Goal: Information Seeking & Learning: Learn about a topic

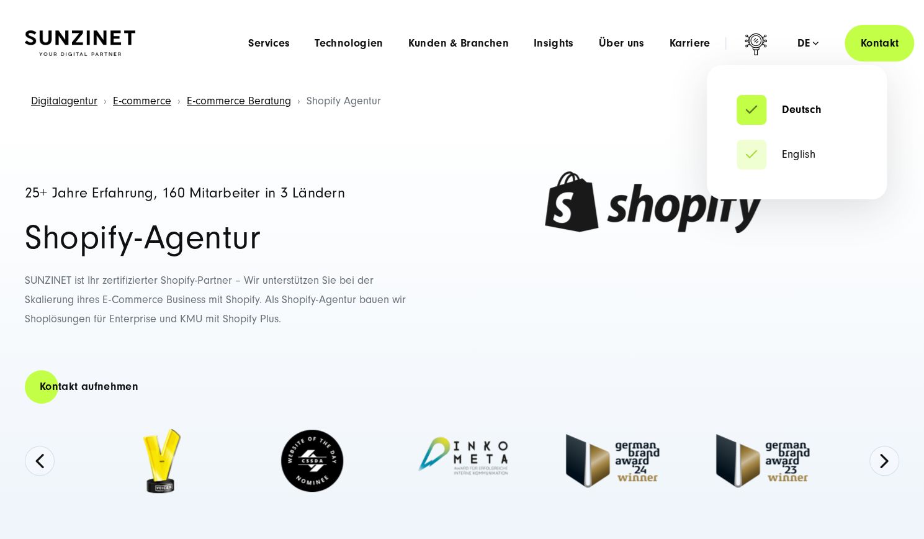
click at [805, 44] on div "de" at bounding box center [808, 43] width 22 height 12
click at [806, 146] on li "English" at bounding box center [796, 155] width 120 height 30
click at [802, 151] on link "English" at bounding box center [775, 154] width 79 height 12
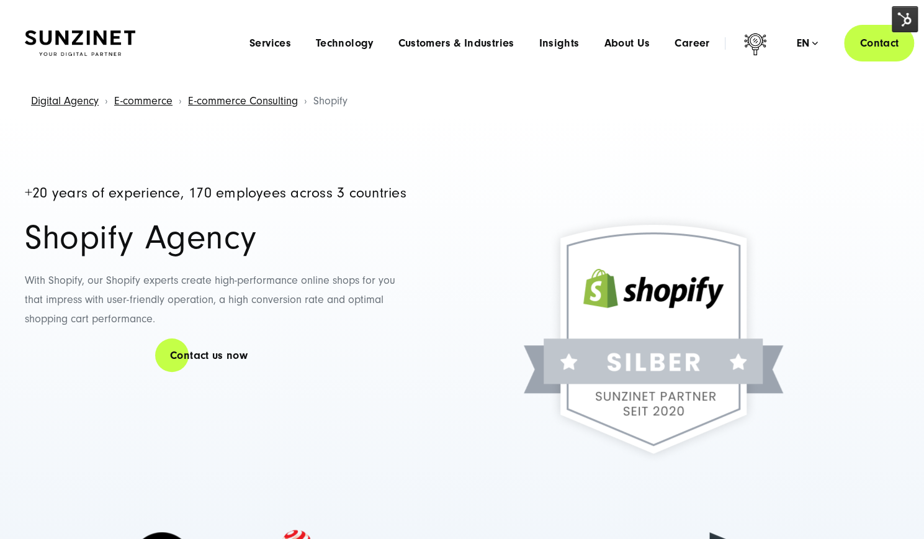
click at [622, 174] on img at bounding box center [653, 338] width 335 height 335
click at [529, 102] on div "Digital Agency E-commerce E-commerce Consulting Shopify" at bounding box center [462, 102] width 874 height 32
click at [509, 107] on div "Digital Agency E-commerce E-commerce Consulting Shopify" at bounding box center [462, 102] width 874 height 32
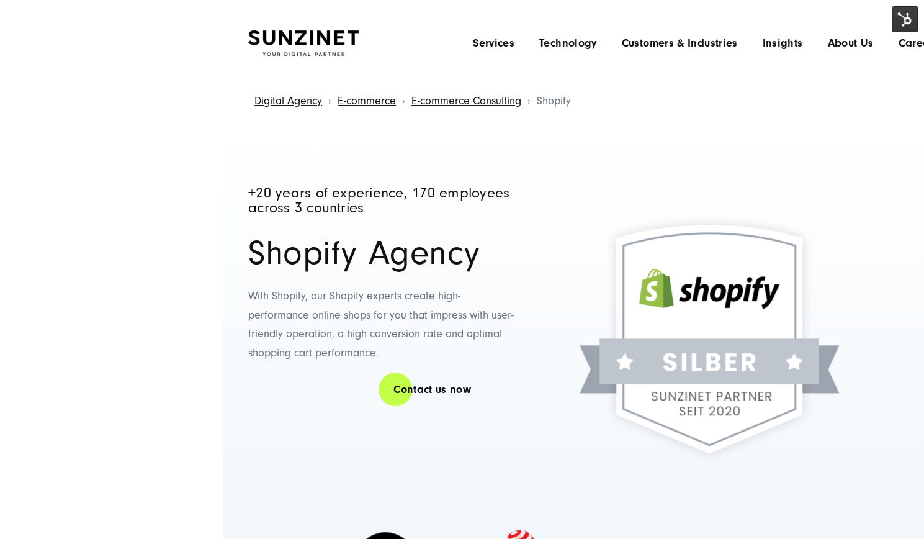
click at [910, 18] on img at bounding box center [905, 19] width 26 height 26
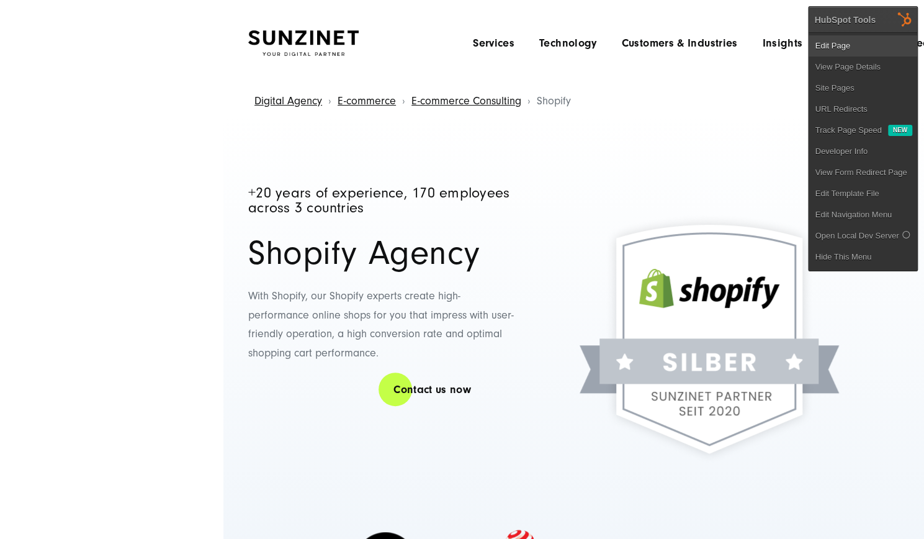
click at [840, 47] on link "Edit Page" at bounding box center [862, 45] width 109 height 21
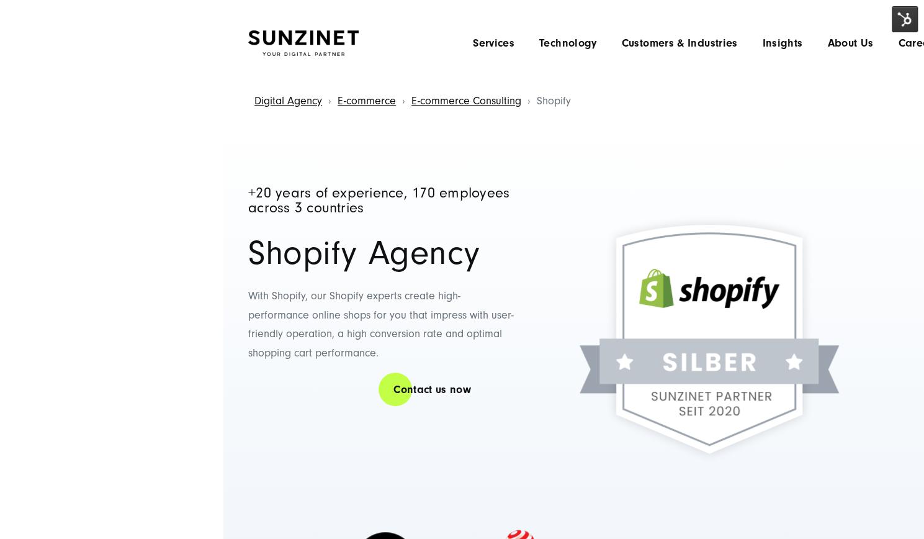
click at [0, 0] on headings-map at bounding box center [0, 0] width 0 height 0
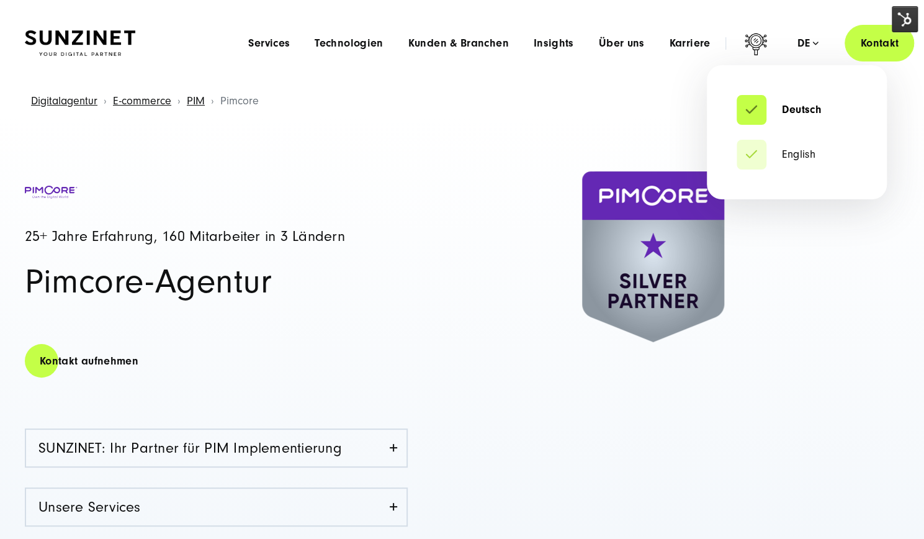
click at [811, 49] on div "Deutsch English de" at bounding box center [808, 43] width 22 height 12
click at [795, 161] on li "English" at bounding box center [796, 155] width 120 height 30
click at [792, 155] on link "English" at bounding box center [775, 154] width 79 height 12
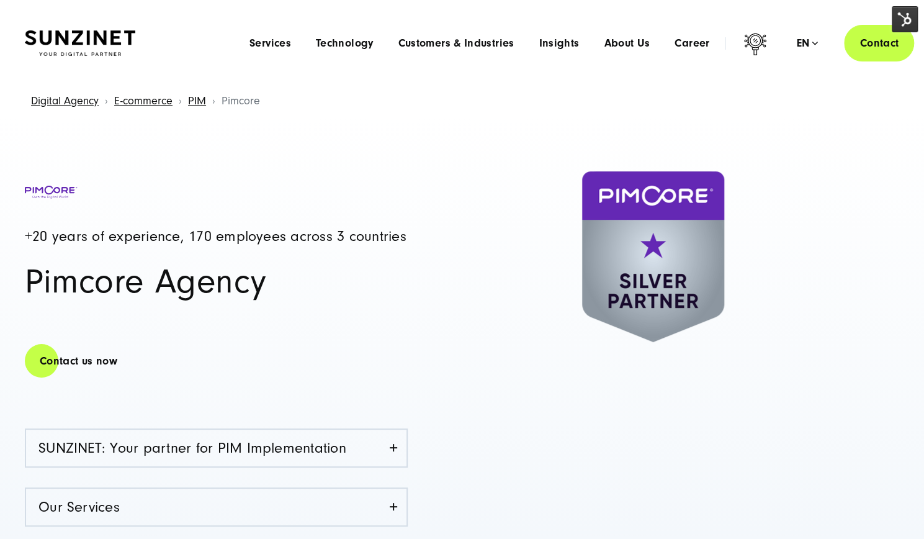
click at [906, 16] on img at bounding box center [905, 19] width 26 height 26
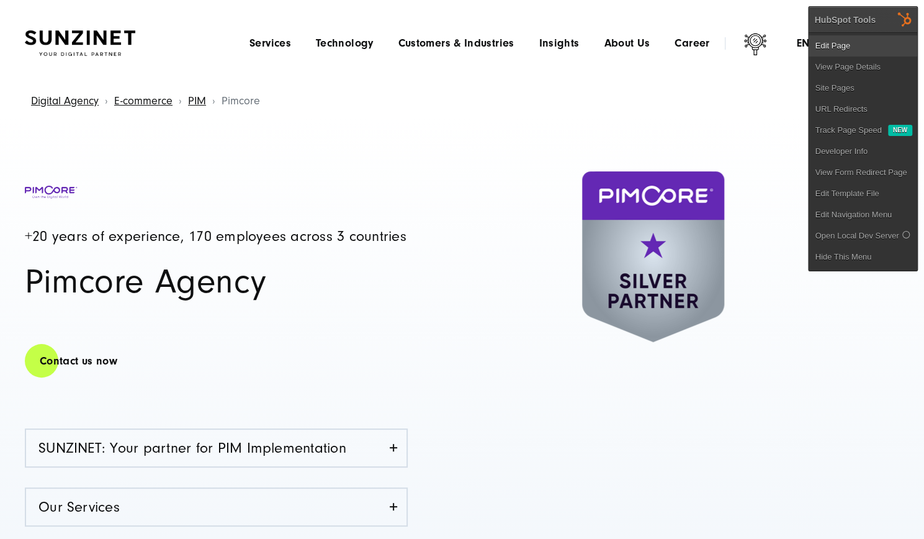
click at [850, 51] on link "Edit Page" at bounding box center [862, 45] width 109 height 21
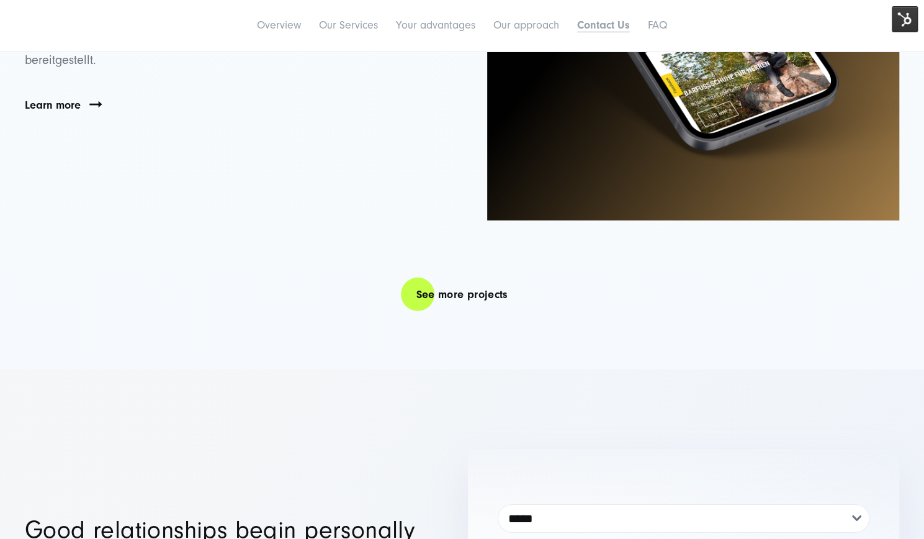
scroll to position [5149, 0]
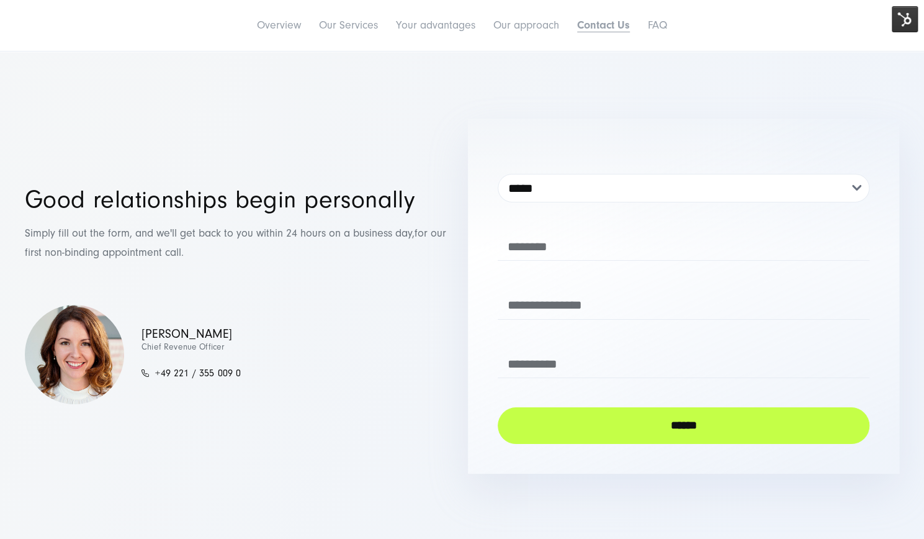
drag, startPoint x: 125, startPoint y: 250, endPoint x: 14, endPoint y: 237, distance: 111.8
click at [14, 237] on div "**********" at bounding box center [462, 295] width 924 height 355
copy p "Simply fill out the form, and we'll get back to you within 24 hours on a busine…"
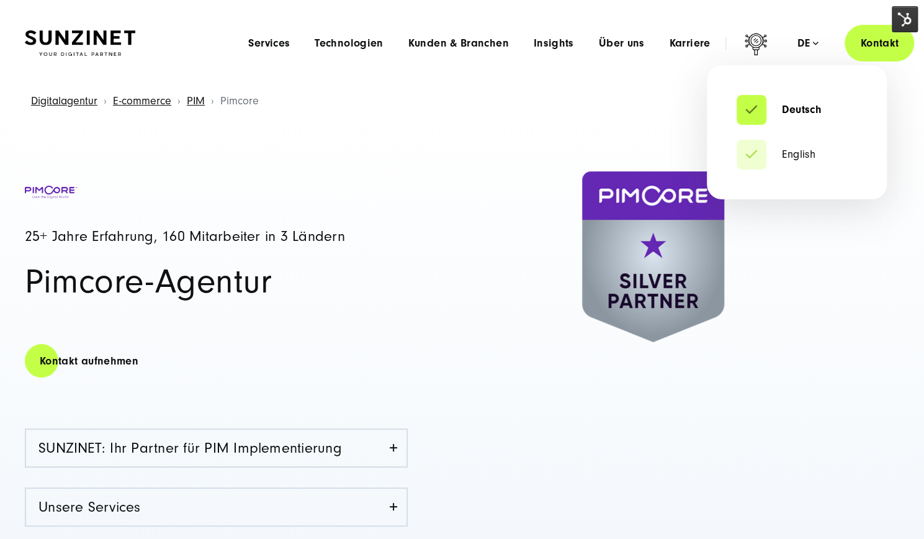
click at [811, 50] on div "Deutsch English de" at bounding box center [808, 43] width 22 height 12
click at [807, 158] on link "English" at bounding box center [775, 154] width 79 height 12
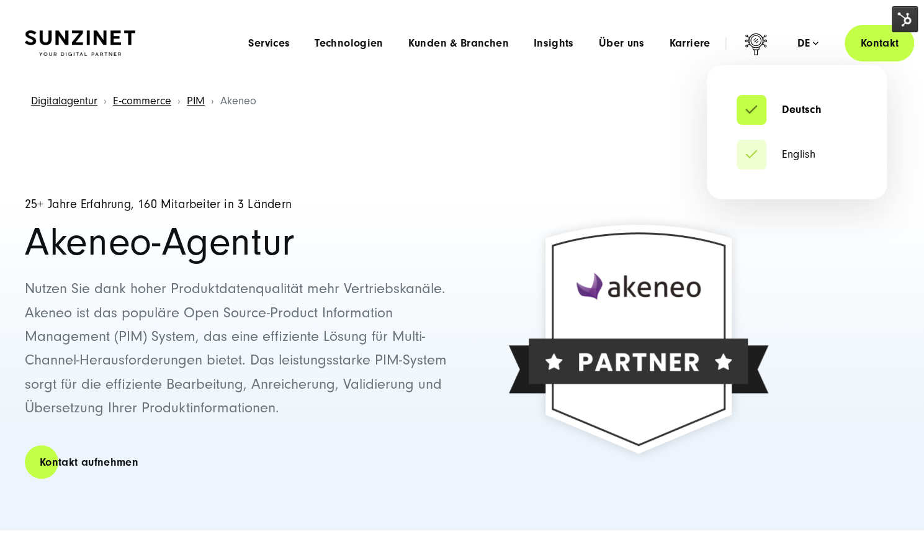
drag, startPoint x: 790, startPoint y: 151, endPoint x: 781, endPoint y: 142, distance: 13.2
click at [790, 151] on link "English" at bounding box center [775, 154] width 79 height 12
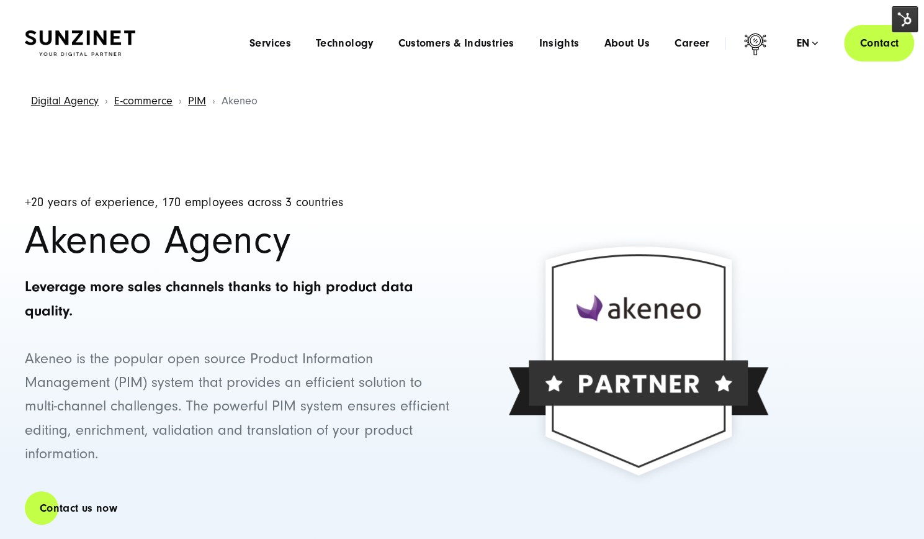
click at [901, 20] on img at bounding box center [905, 19] width 26 height 26
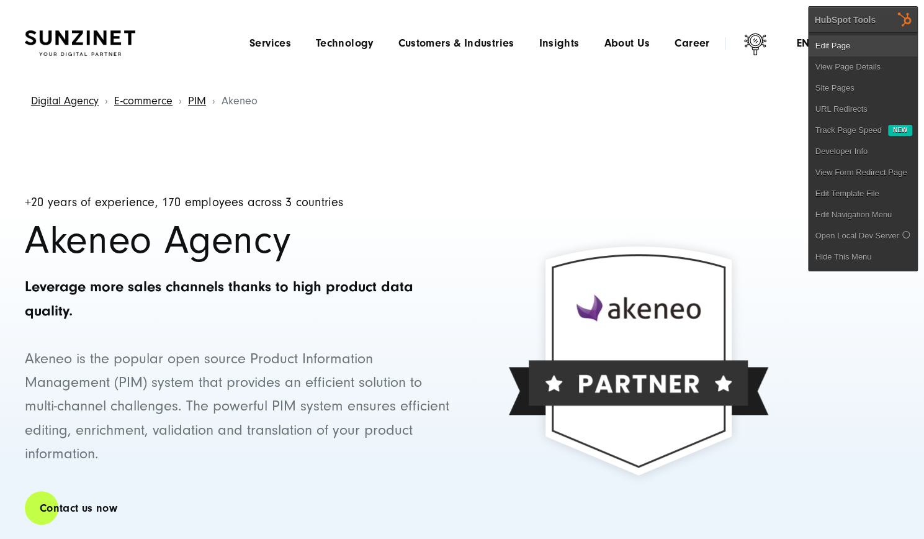
click at [854, 48] on link "Edit Page" at bounding box center [862, 45] width 109 height 21
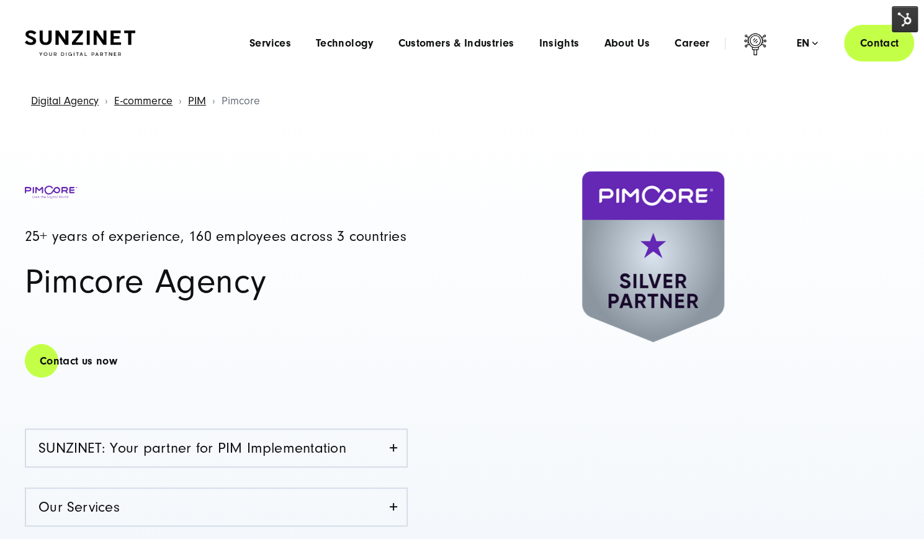
click at [898, 24] on img at bounding box center [905, 19] width 26 height 26
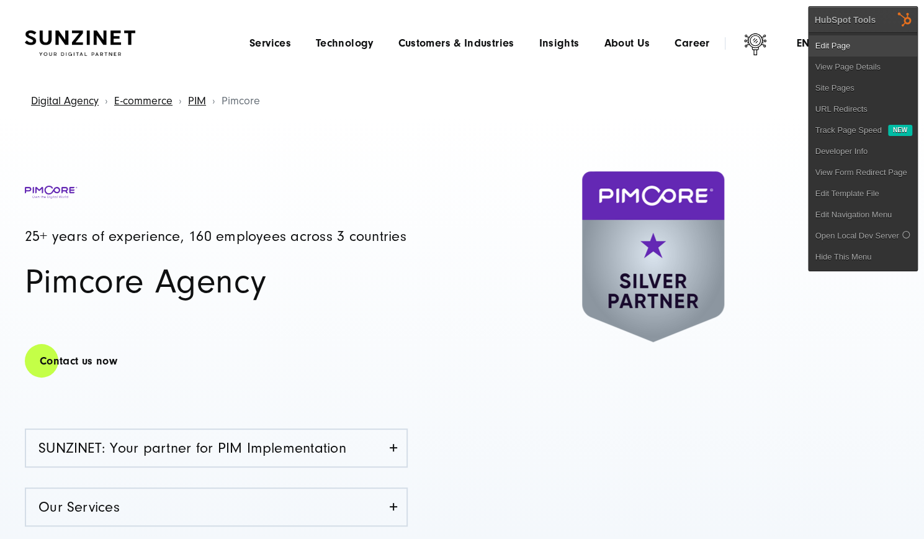
click at [839, 48] on link "Edit Page" at bounding box center [862, 45] width 109 height 21
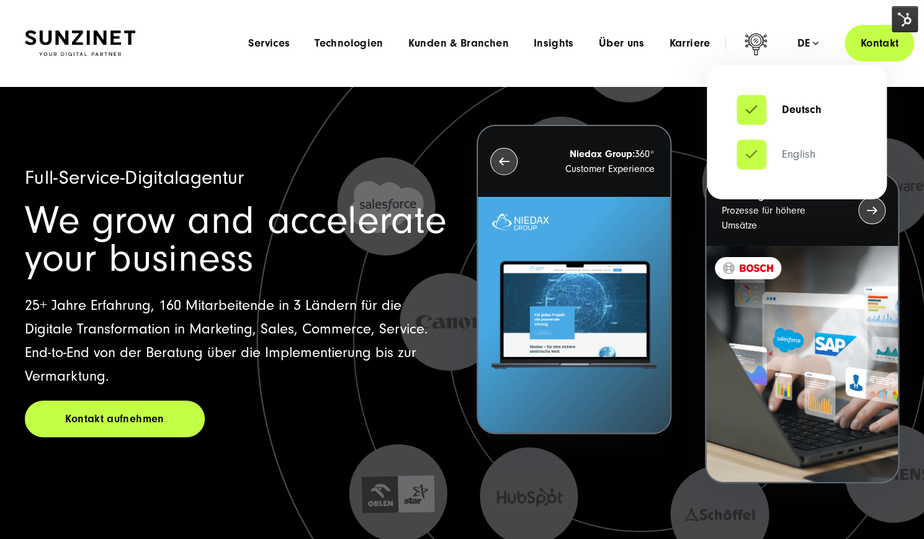
click at [803, 148] on link "English" at bounding box center [775, 154] width 79 height 12
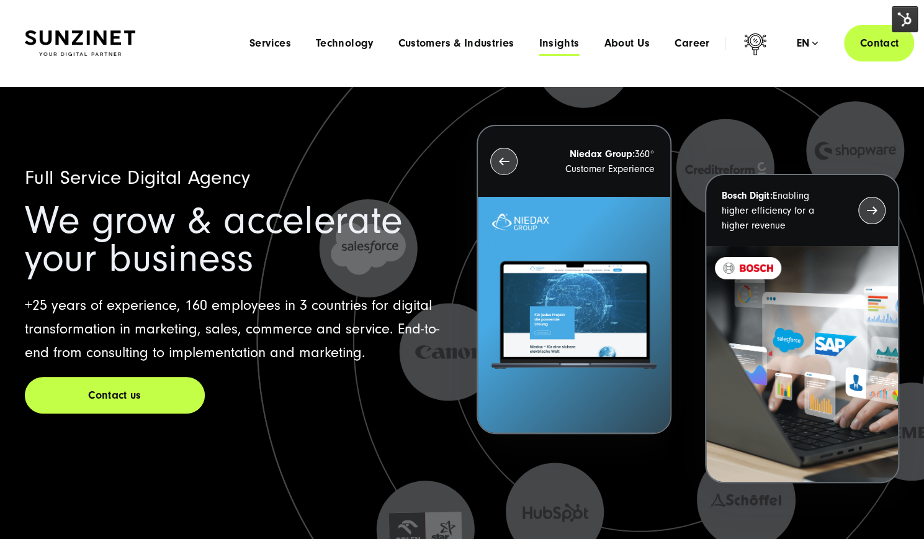
click at [564, 43] on span "Insights" at bounding box center [559, 43] width 40 height 12
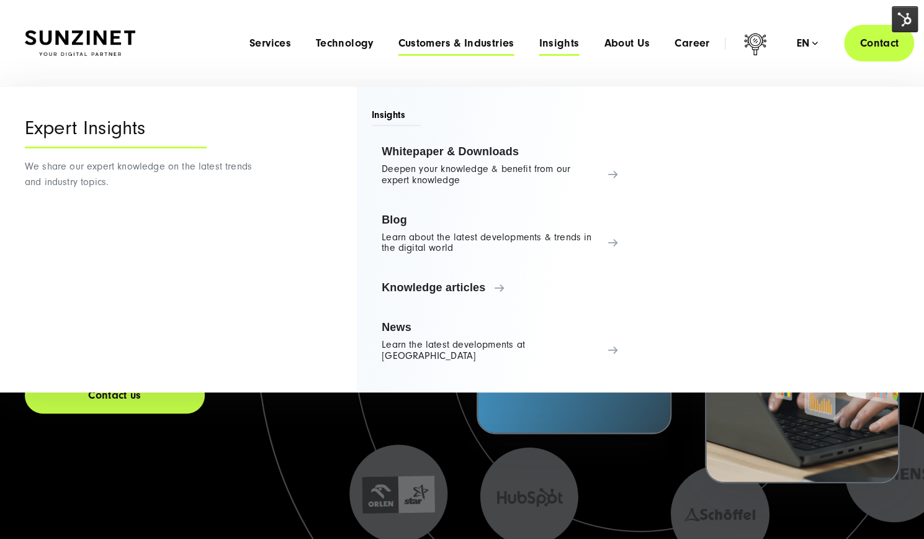
click at [445, 48] on span "Customers & Industries" at bounding box center [456, 43] width 116 height 12
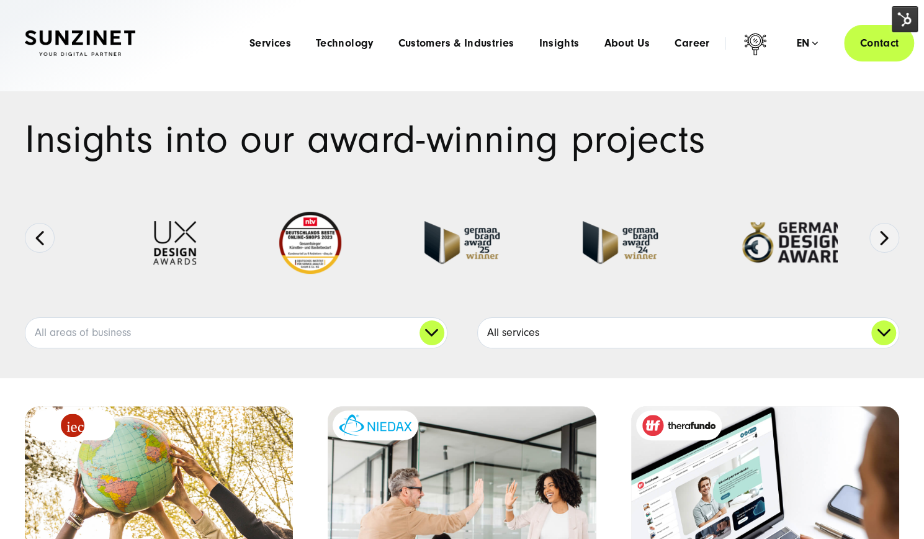
click at [607, 338] on link "All services" at bounding box center [688, 333] width 421 height 30
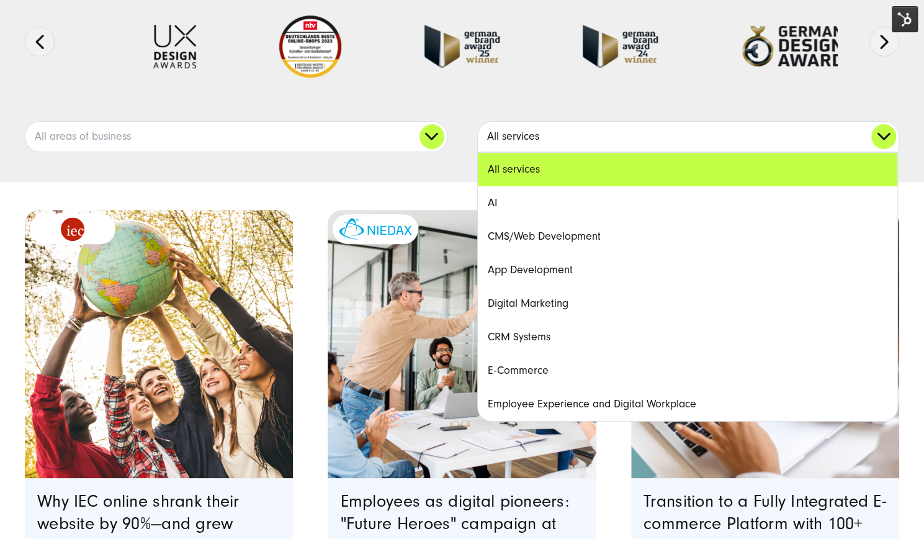
scroll to position [248, 0]
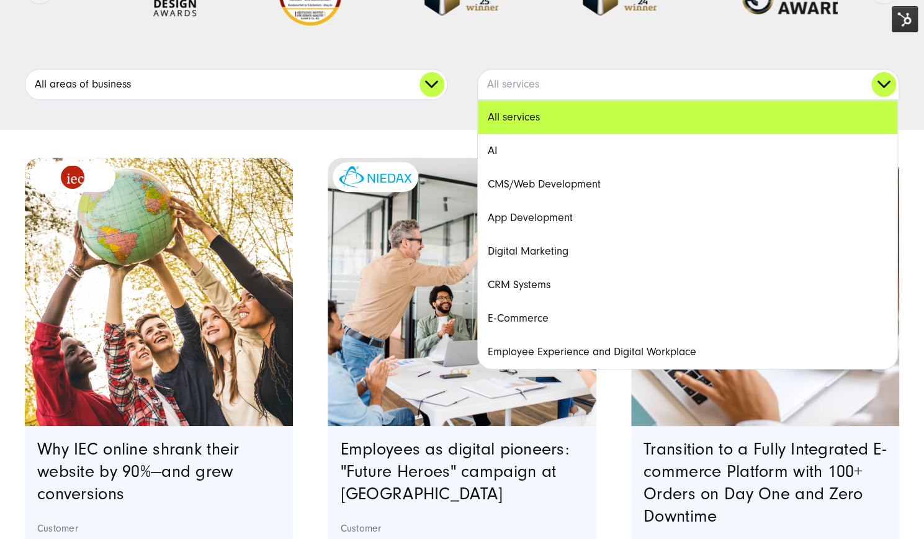
click at [205, 84] on link "All areas of business" at bounding box center [235, 84] width 421 height 30
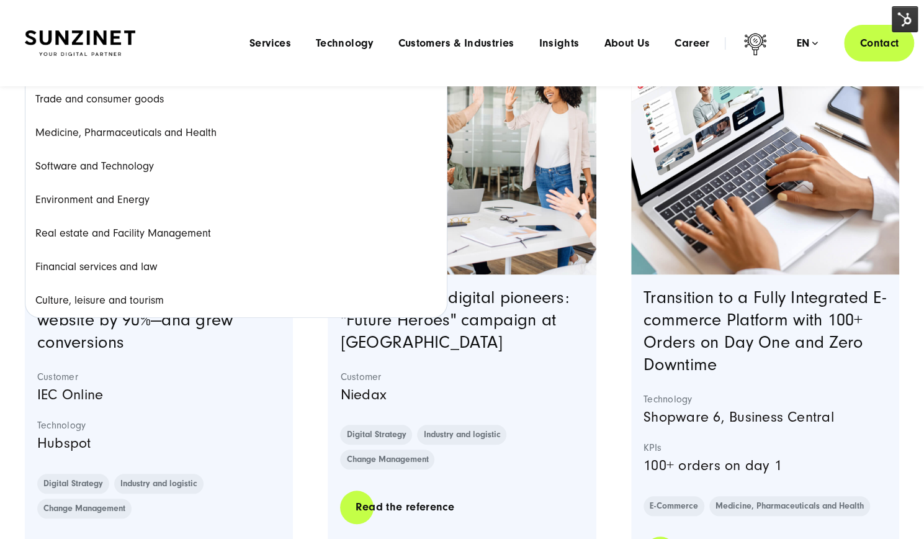
scroll to position [310, 0]
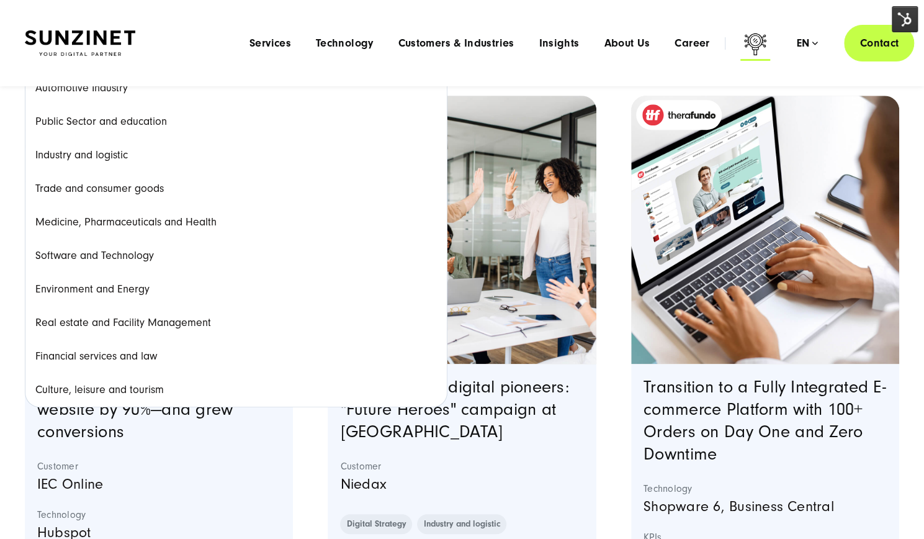
click at [755, 40] on icon at bounding box center [755, 44] width 22 height 22
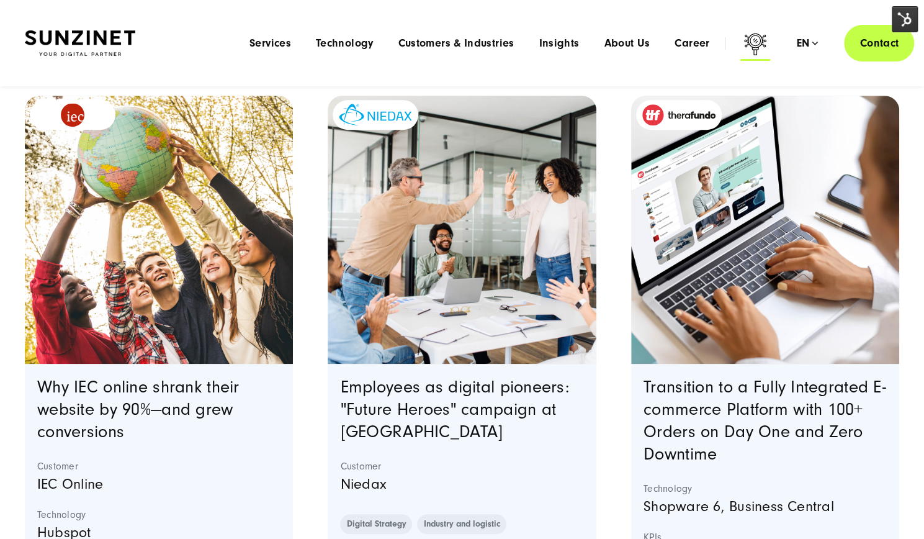
click at [752, 38] on icon at bounding box center [755, 46] width 30 height 30
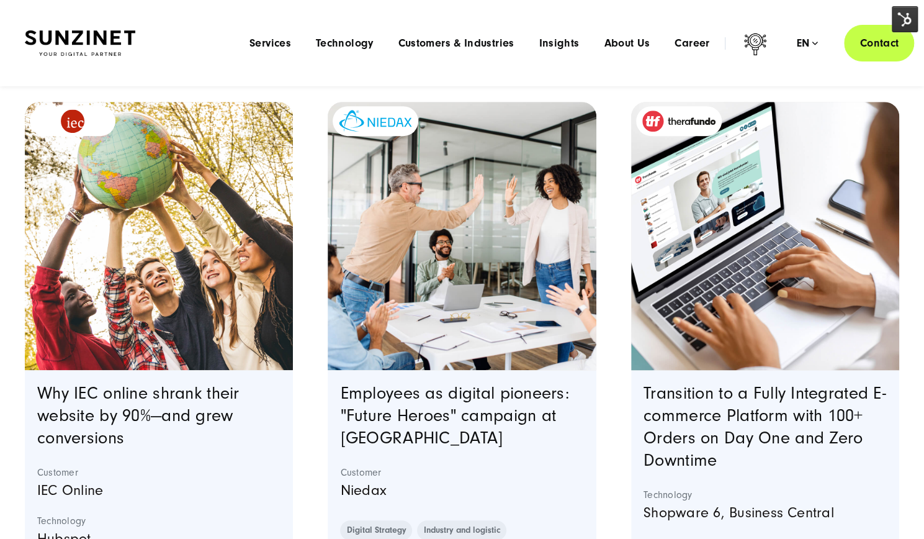
scroll to position [0, 0]
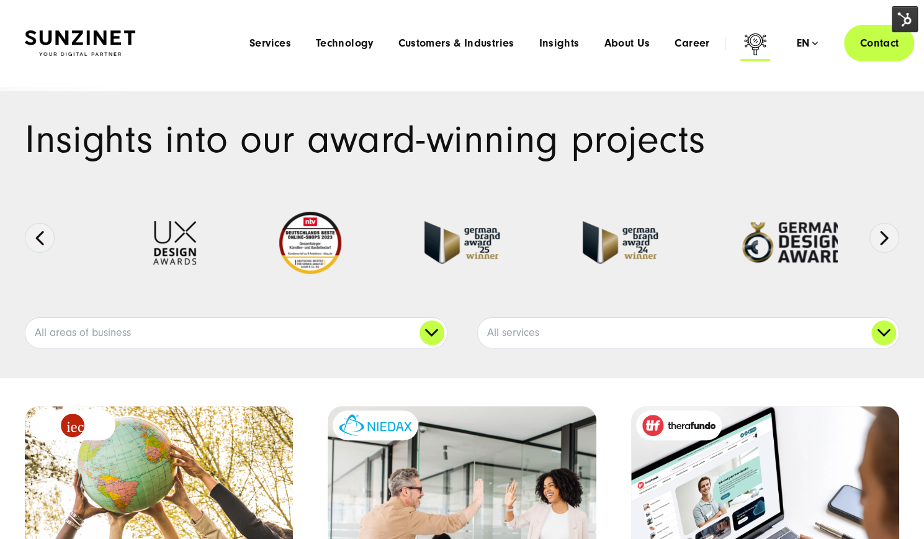
click at [756, 43] on icon at bounding box center [755, 46] width 30 height 30
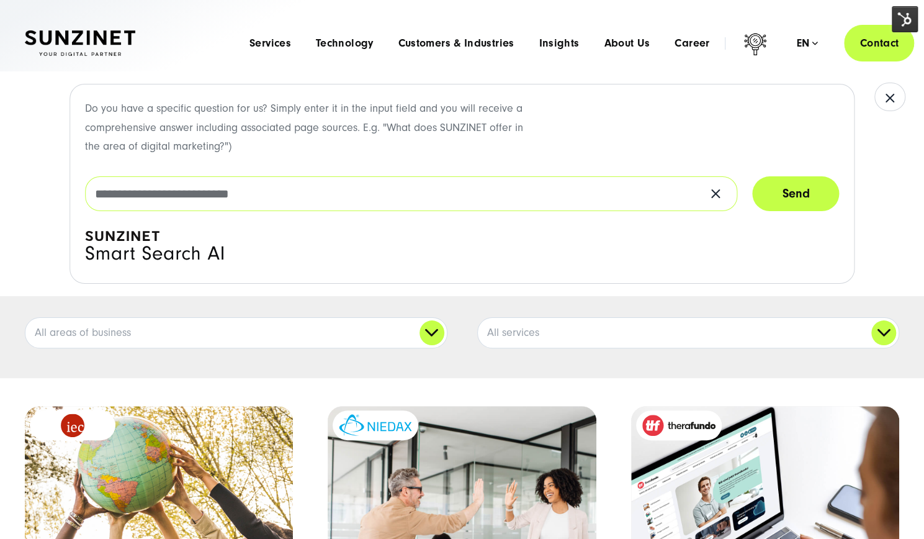
click at [211, 200] on input "text" at bounding box center [411, 193] width 653 height 35
type input "**********"
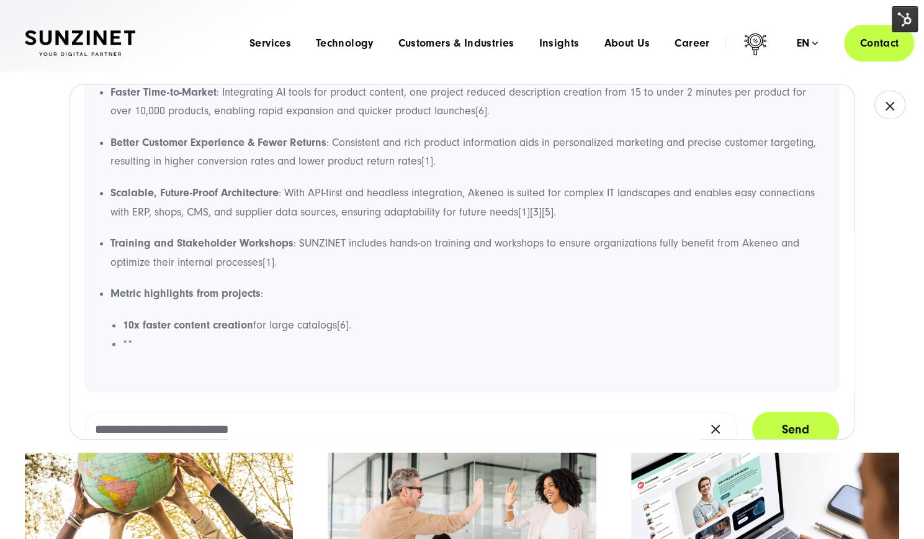
scroll to position [405, 0]
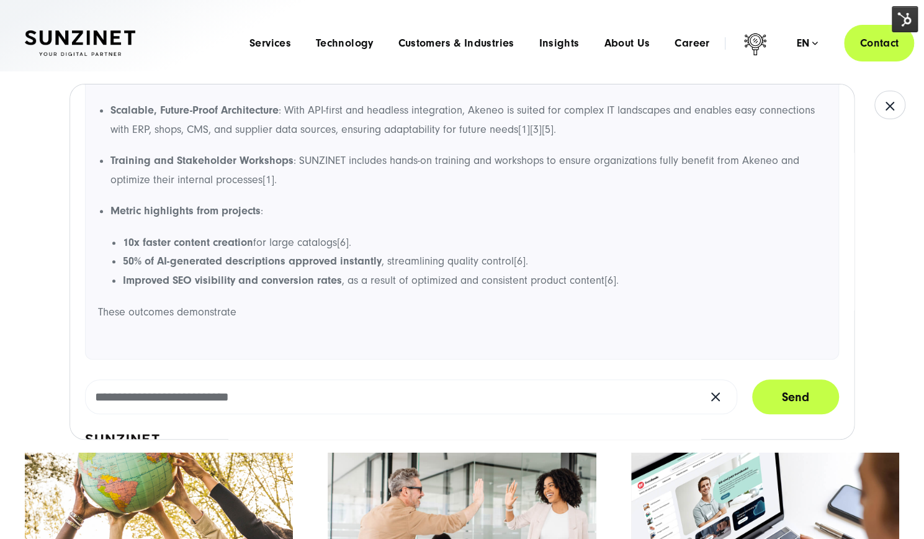
click at [244, 359] on div "akeneo projects Answer Akeneo projects at SUNZINET focus on implementing and op…" at bounding box center [462, 57] width 754 height 603
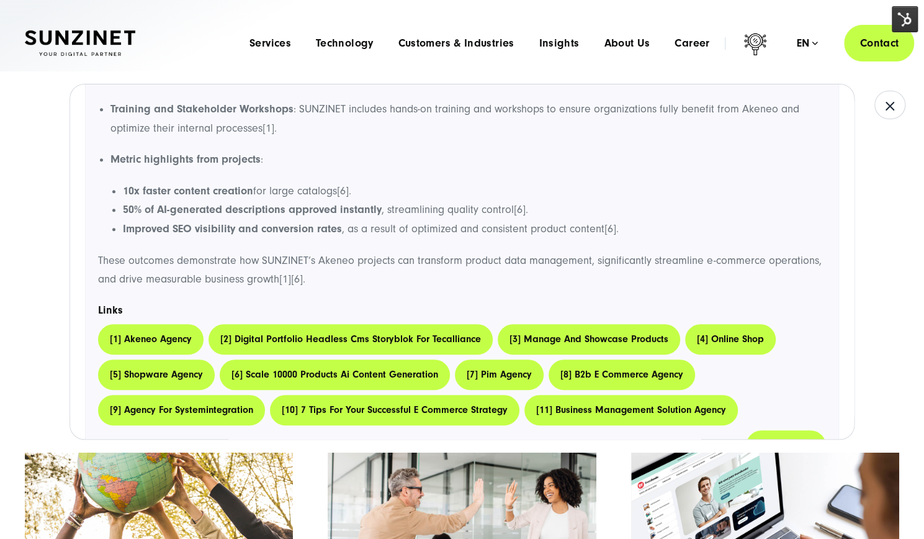
drag, startPoint x: 537, startPoint y: 333, endPoint x: 825, endPoint y: 279, distance: 292.2
click at [825, 280] on div "akeneo projects Answer Akeneo projects at SUNZINET focus on implementing and op…" at bounding box center [462, 96] width 754 height 782
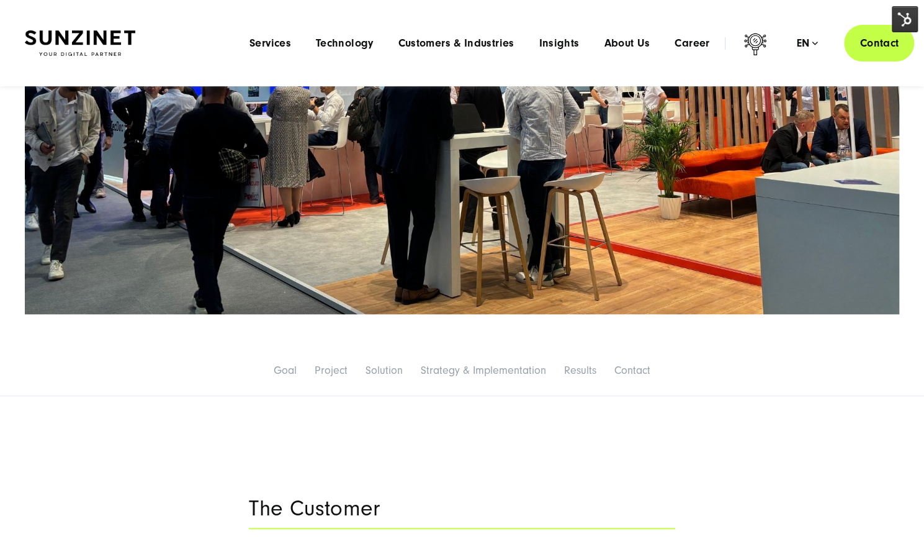
scroll to position [434, 0]
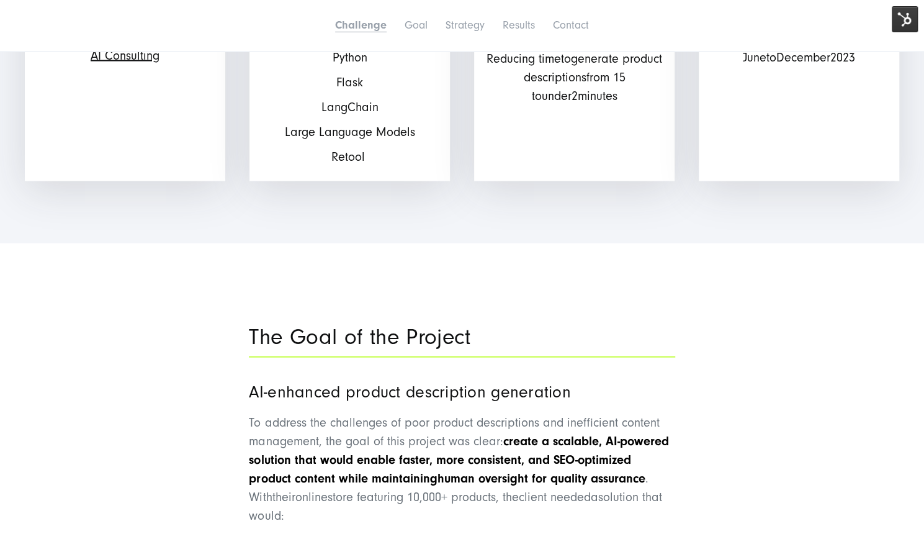
scroll to position [1613, 0]
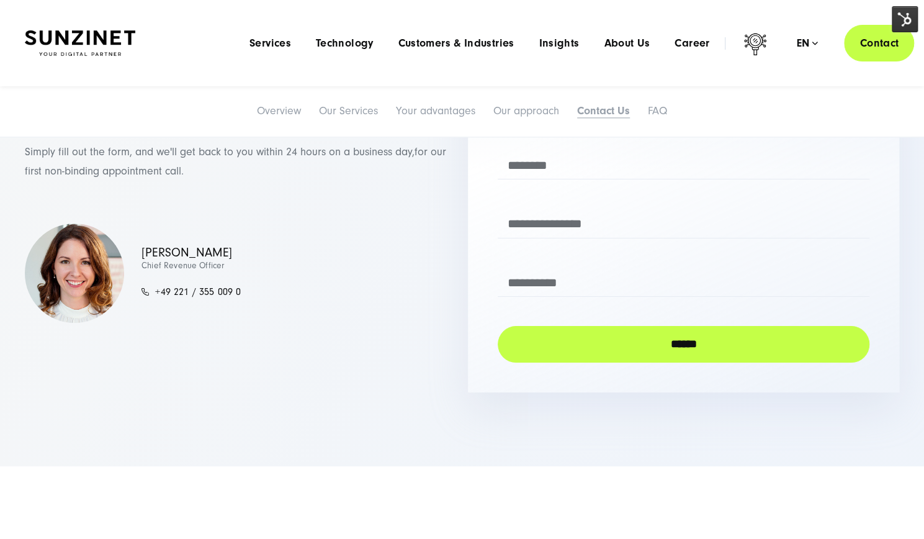
scroll to position [5211, 0]
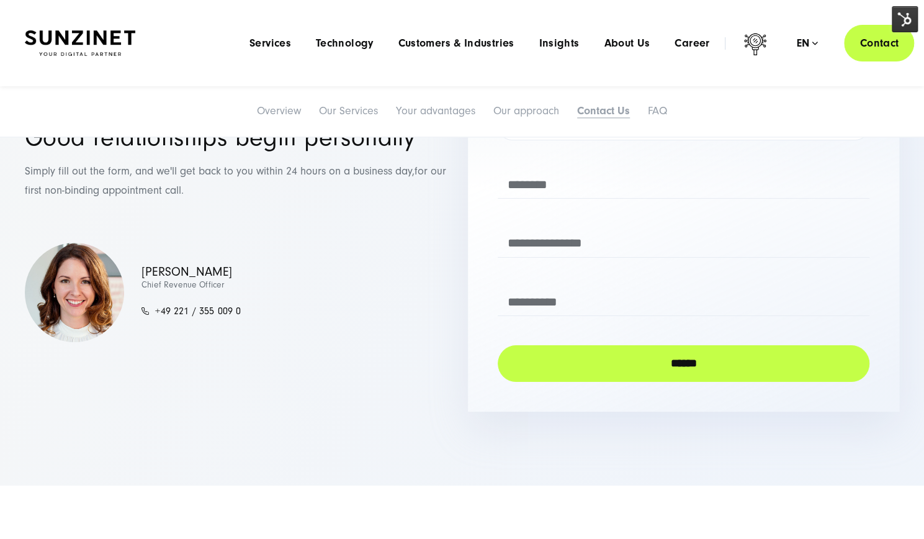
drag, startPoint x: 215, startPoint y: 187, endPoint x: 19, endPoint y: 169, distance: 196.9
click at [19, 169] on div "**********" at bounding box center [462, 233] width 924 height 355
copy p "Simply fill out the form, and we'll get back to you within 24 hours on a busine…"
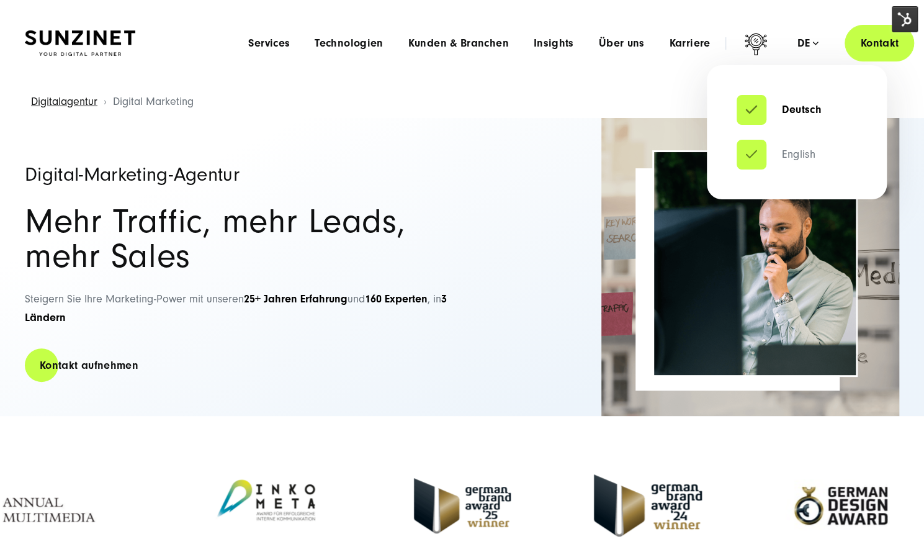
click at [792, 156] on link "English" at bounding box center [775, 154] width 79 height 12
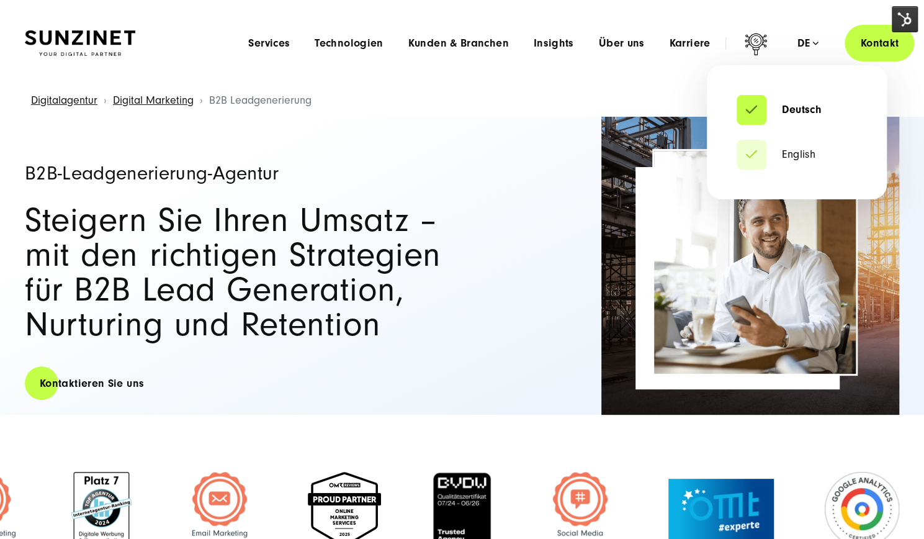
drag, startPoint x: 800, startPoint y: 155, endPoint x: 768, endPoint y: 144, distance: 34.1
click at [800, 155] on link "English" at bounding box center [775, 154] width 79 height 12
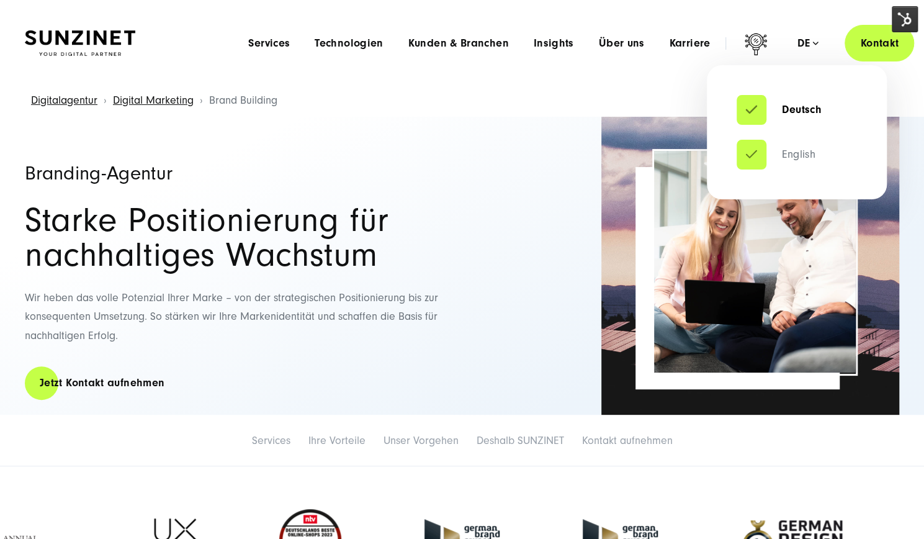
click at [793, 152] on link "English" at bounding box center [775, 154] width 79 height 12
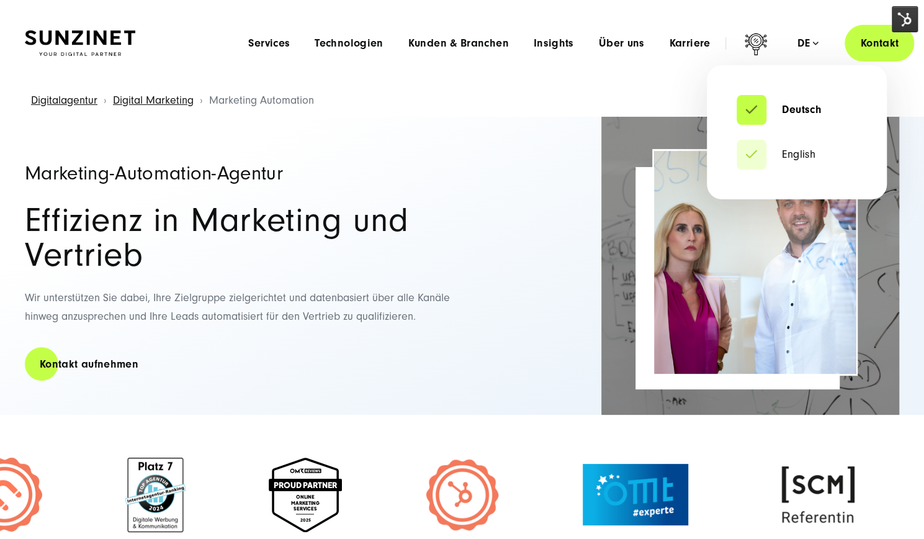
click at [800, 43] on div "de" at bounding box center [808, 43] width 22 height 12
click at [793, 157] on link "English" at bounding box center [775, 154] width 79 height 12
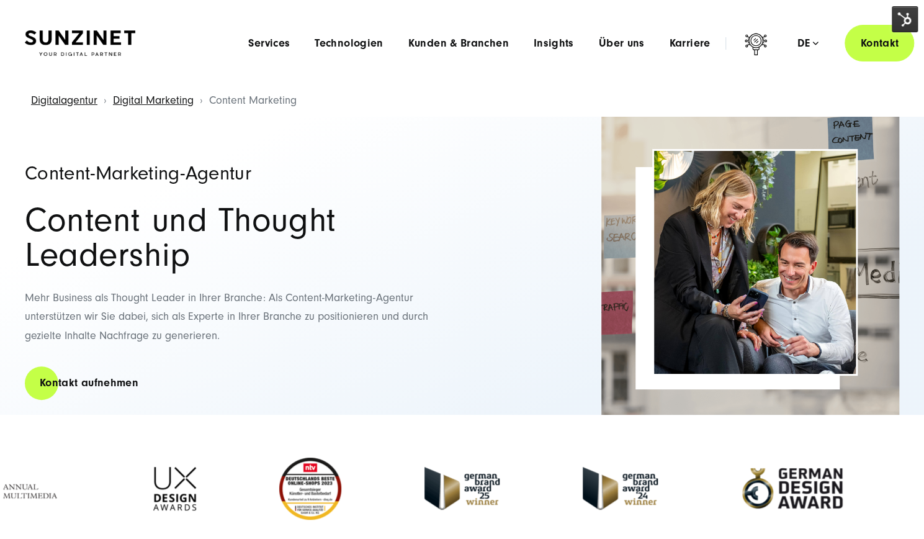
click at [820, 41] on div "Languages Deutsch English de" at bounding box center [808, 43] width 74 height 12
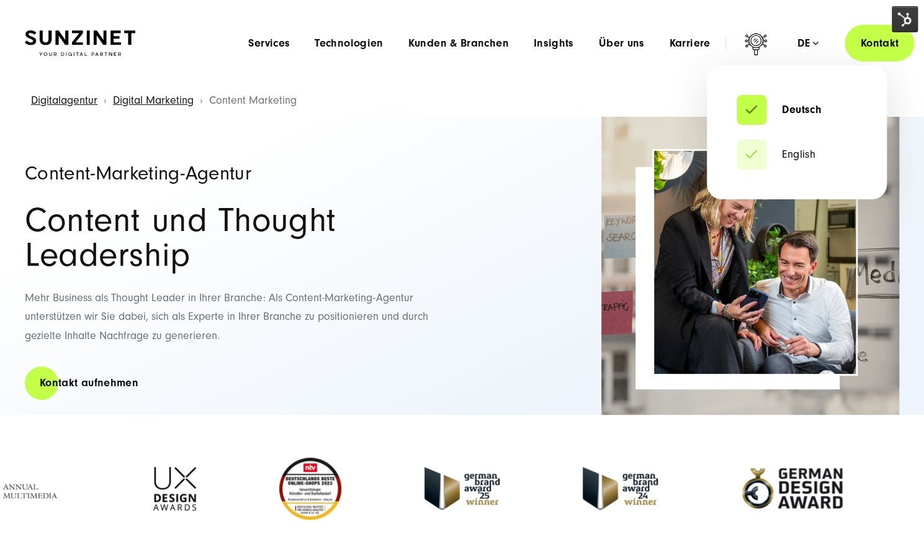
click at [806, 37] on div "de" at bounding box center [808, 43] width 22 height 12
click at [793, 154] on link "English" at bounding box center [775, 154] width 79 height 12
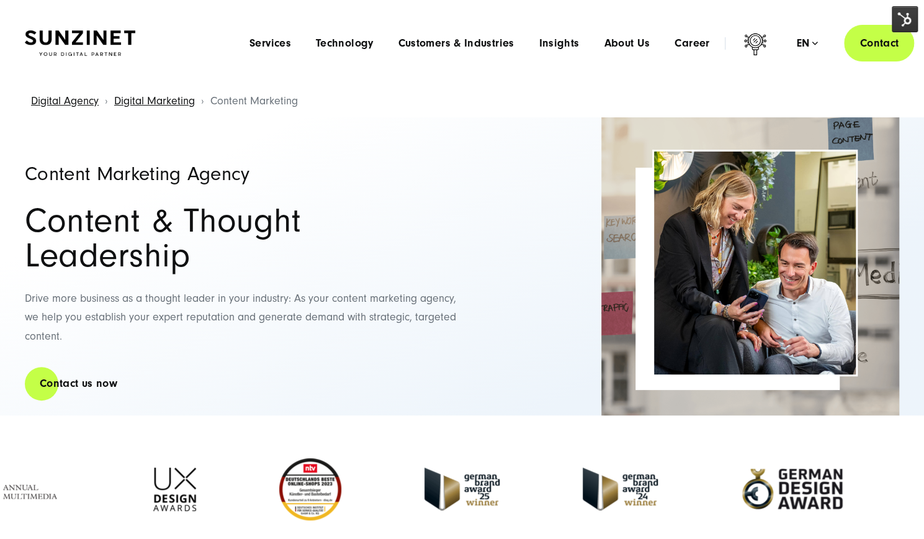
click at [382, 238] on h2 "Content & Thought Leadership" at bounding box center [242, 237] width 434 height 69
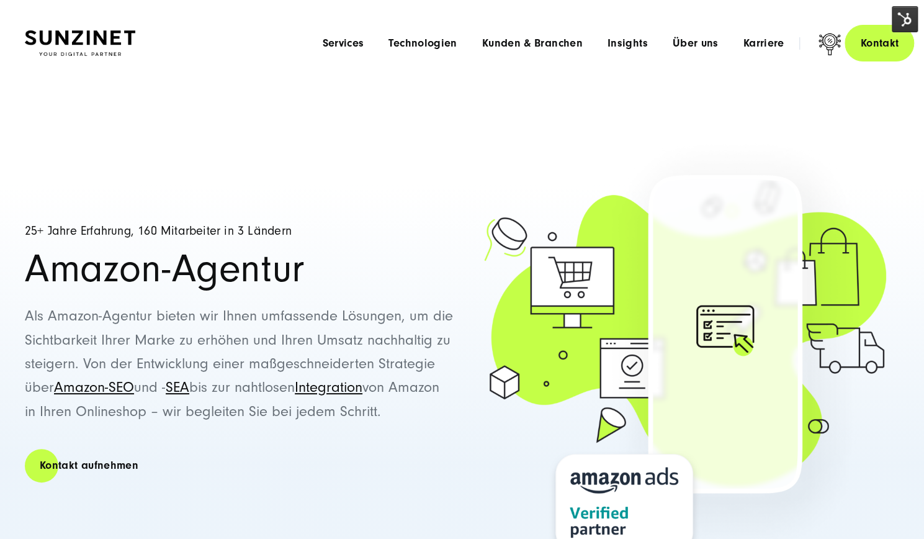
click at [902, 15] on img at bounding box center [905, 19] width 26 height 26
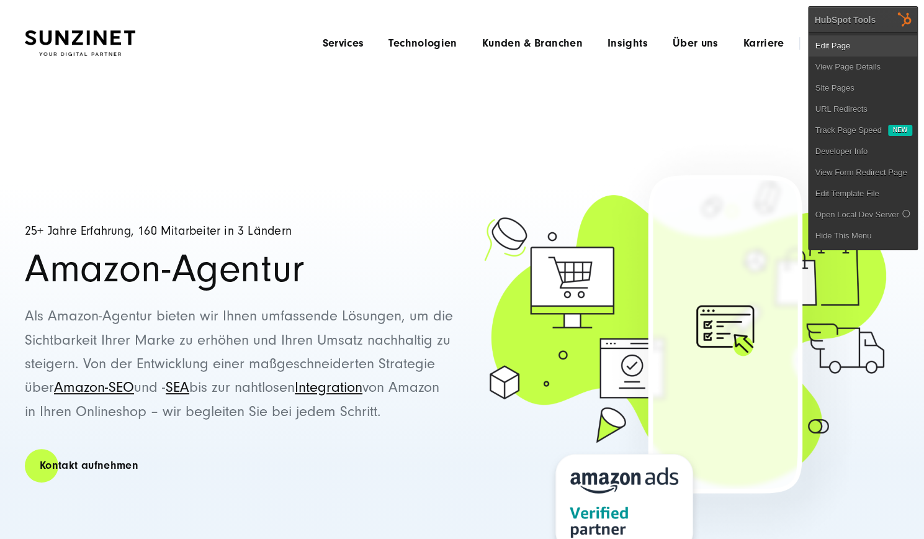
click at [859, 48] on link "Edit Page" at bounding box center [862, 45] width 109 height 21
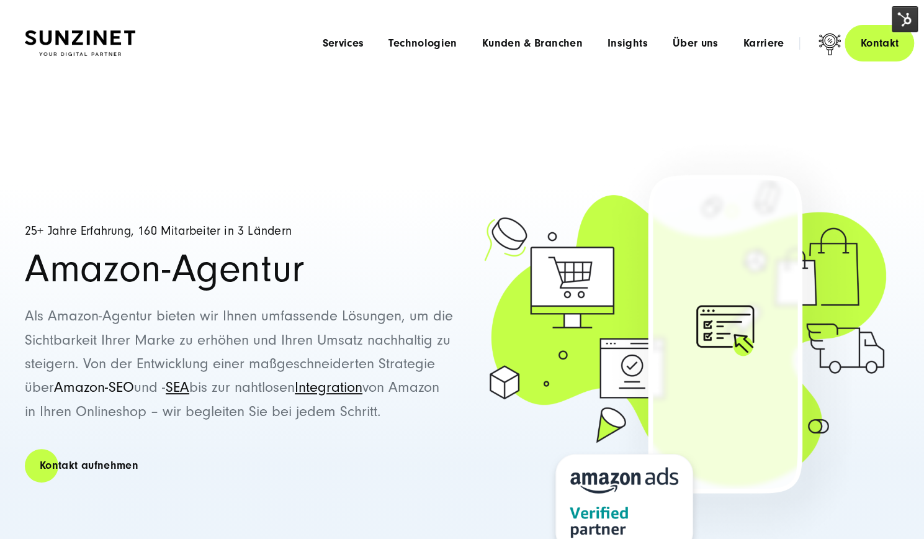
click at [122, 388] on link "Amazon-SEO" at bounding box center [94, 386] width 80 height 17
click at [189, 388] on link "SEA" at bounding box center [178, 386] width 24 height 17
click at [358, 390] on link "Integration" at bounding box center [329, 386] width 68 height 17
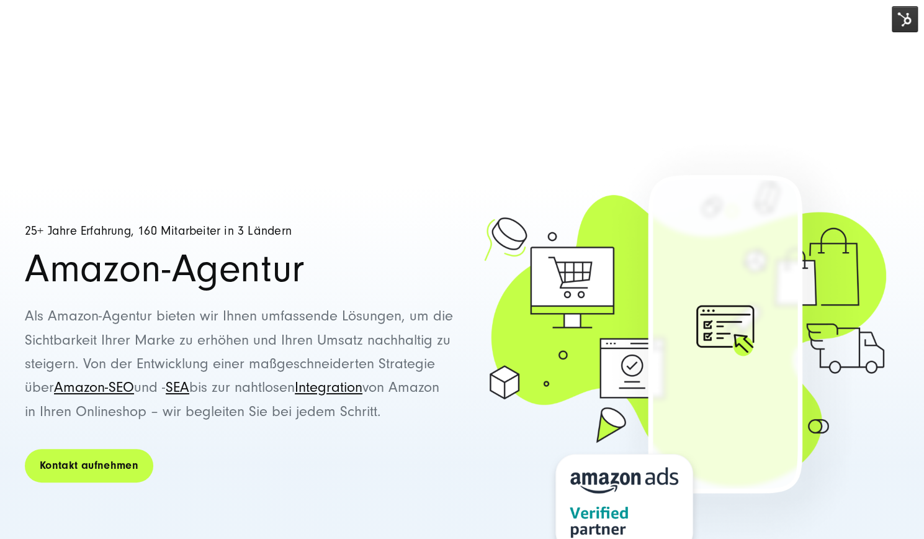
click at [114, 447] on link "Kontakt aufnehmen" at bounding box center [89, 464] width 128 height 35
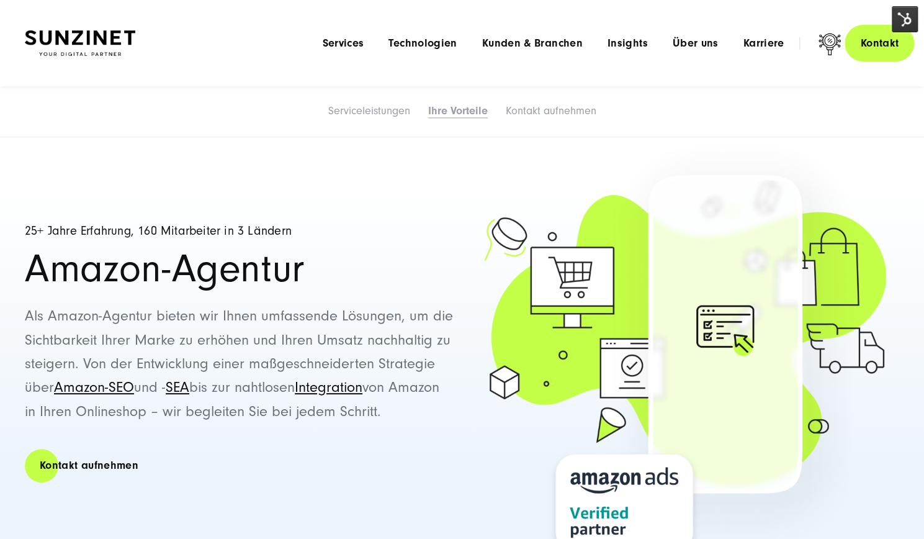
click at [912, 16] on img at bounding box center [905, 19] width 26 height 26
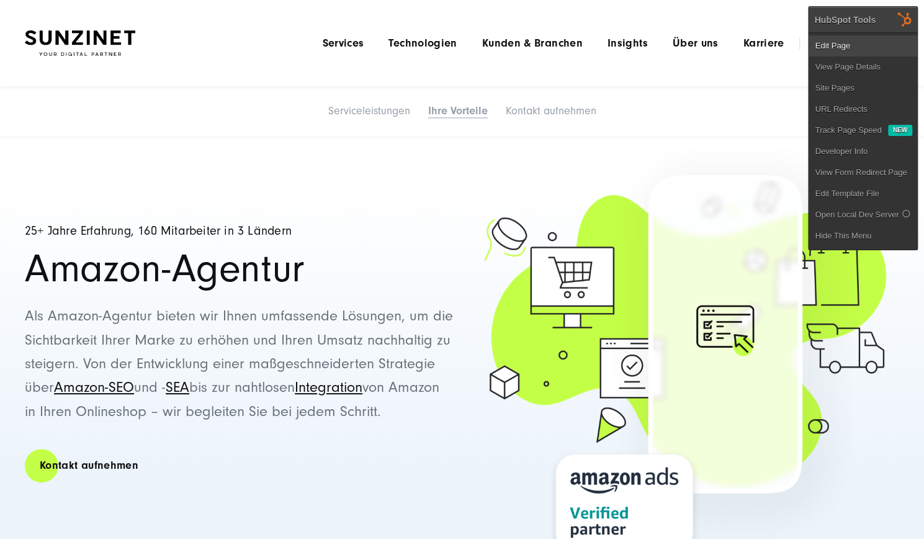
click at [852, 48] on link "Edit Page" at bounding box center [862, 45] width 109 height 21
